Goal: Task Accomplishment & Management: Manage account settings

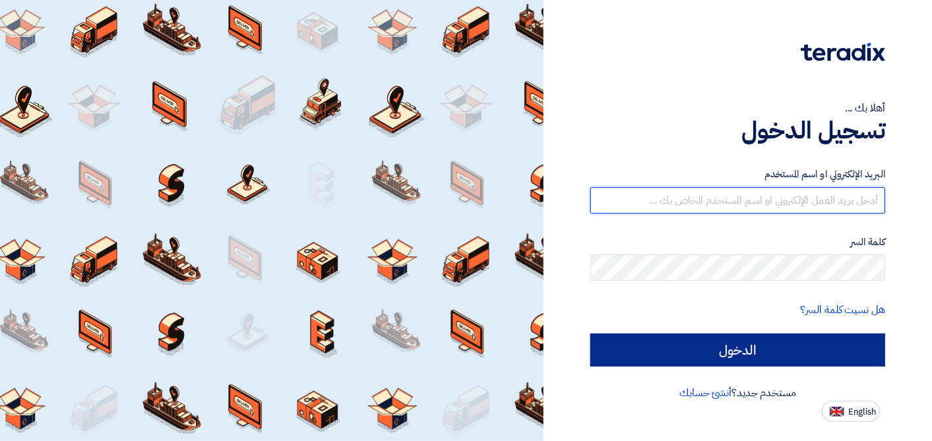
type input "[EMAIL_ADDRESS][DOMAIN_NAME]"
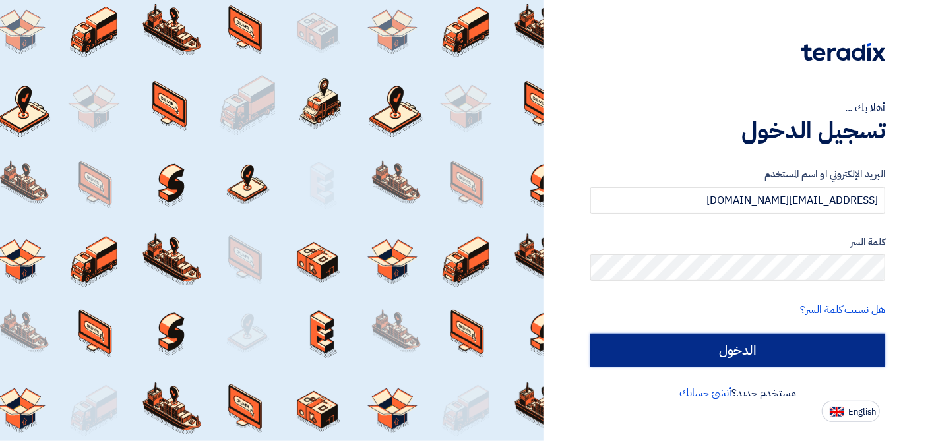
click at [668, 344] on input "الدخول" at bounding box center [737, 350] width 295 height 33
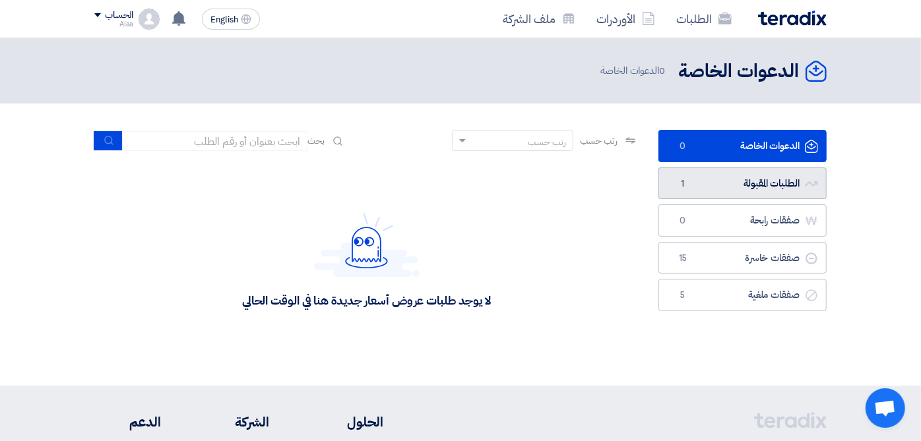
click at [769, 177] on link "الطلبات المقبولة الطلبات المقبولة 1" at bounding box center [742, 184] width 168 height 32
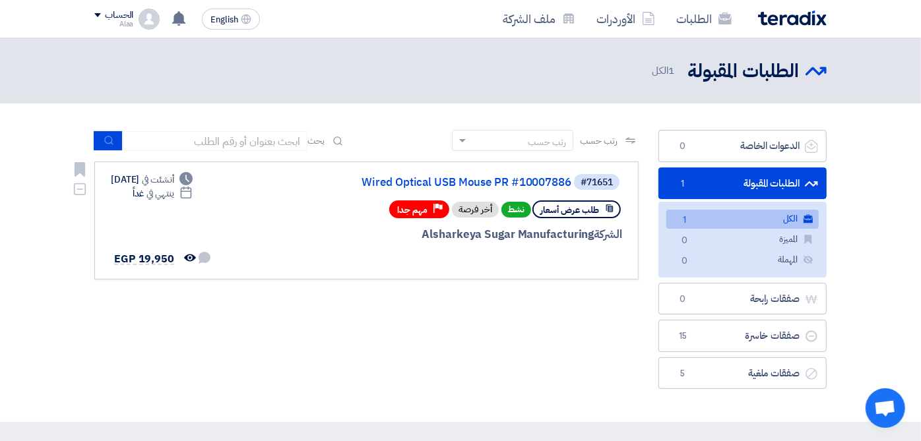
click at [371, 211] on div "طلب عرض أسعار نشط أخر فرصة Priority مهم جدا" at bounding box center [463, 209] width 317 height 23
click at [367, 191] on div "#71651 Wired Optical USB Mouse PR #10007886 طلب عرض أسعار نشط أخر فرصة Priority…" at bounding box center [463, 221] width 317 height 96
click at [826, 175] on link "الطلبات المقبولة الطلبات المقبولة 1" at bounding box center [742, 184] width 168 height 32
click at [599, 209] on span "طلب عرض أسعار" at bounding box center [569, 210] width 59 height 13
click at [531, 211] on span "نشط" at bounding box center [516, 210] width 30 height 16
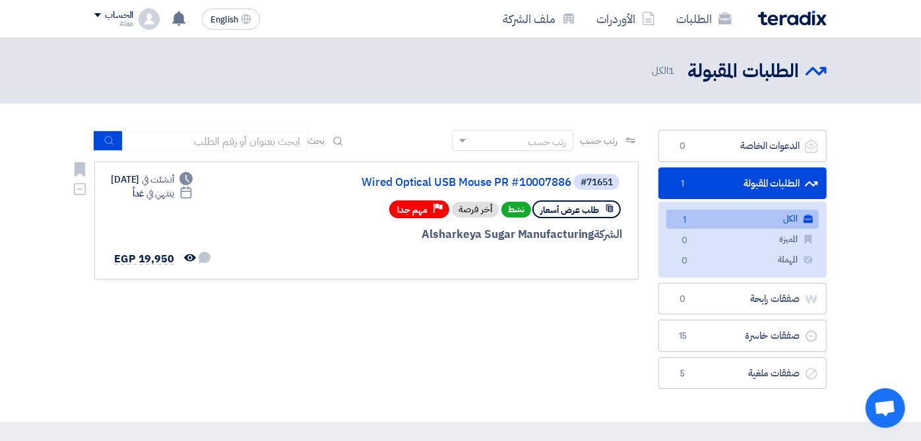
click at [499, 210] on div "أخر فرصة" at bounding box center [475, 210] width 47 height 16
click at [526, 251] on div at bounding box center [463, 259] width 317 height 18
